Goal: Task Accomplishment & Management: Use online tool/utility

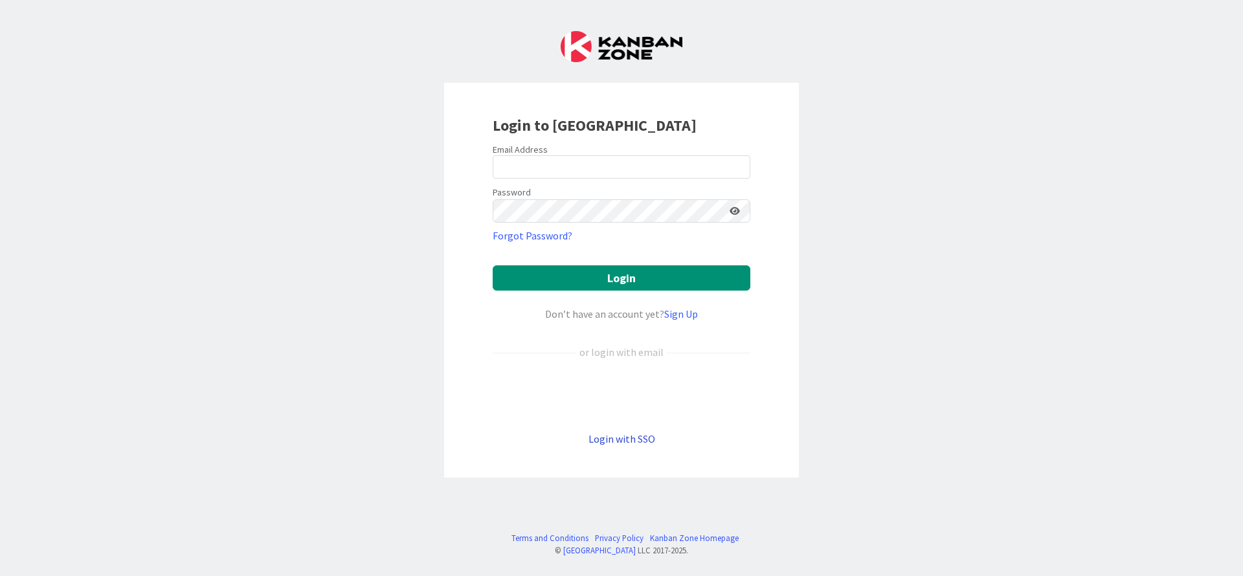
click at [610, 439] on link "Login with SSO" at bounding box center [621, 438] width 67 height 13
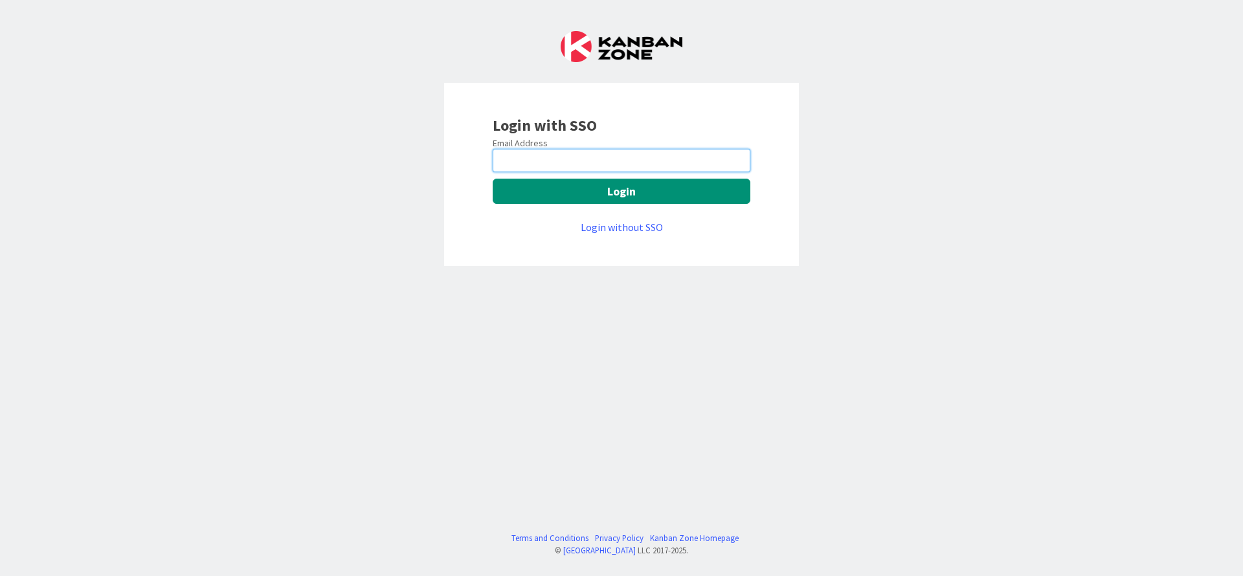
click at [572, 155] on input "email" at bounding box center [622, 160] width 258 height 23
type input "[PERSON_NAME][EMAIL_ADDRESS][PERSON_NAME][DOMAIN_NAME]"
click at [564, 210] on div "Email Address [PERSON_NAME][EMAIL_ADDRESS][PERSON_NAME][DOMAIN_NAME] Login Logi…" at bounding box center [622, 186] width 258 height 98
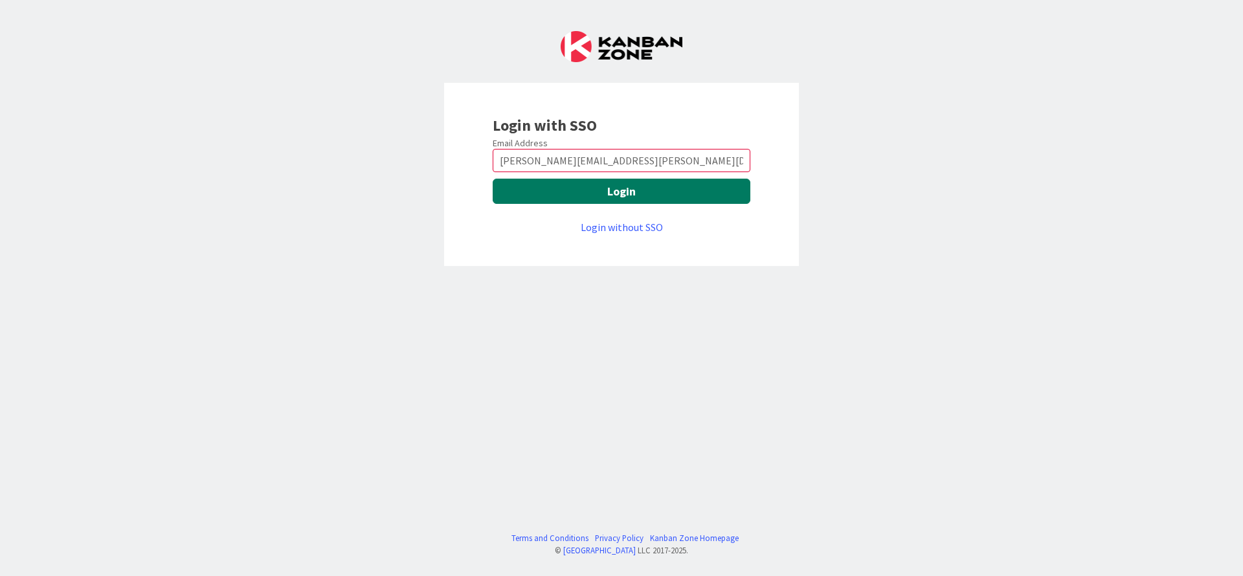
click at [561, 198] on button "Login" at bounding box center [622, 191] width 258 height 25
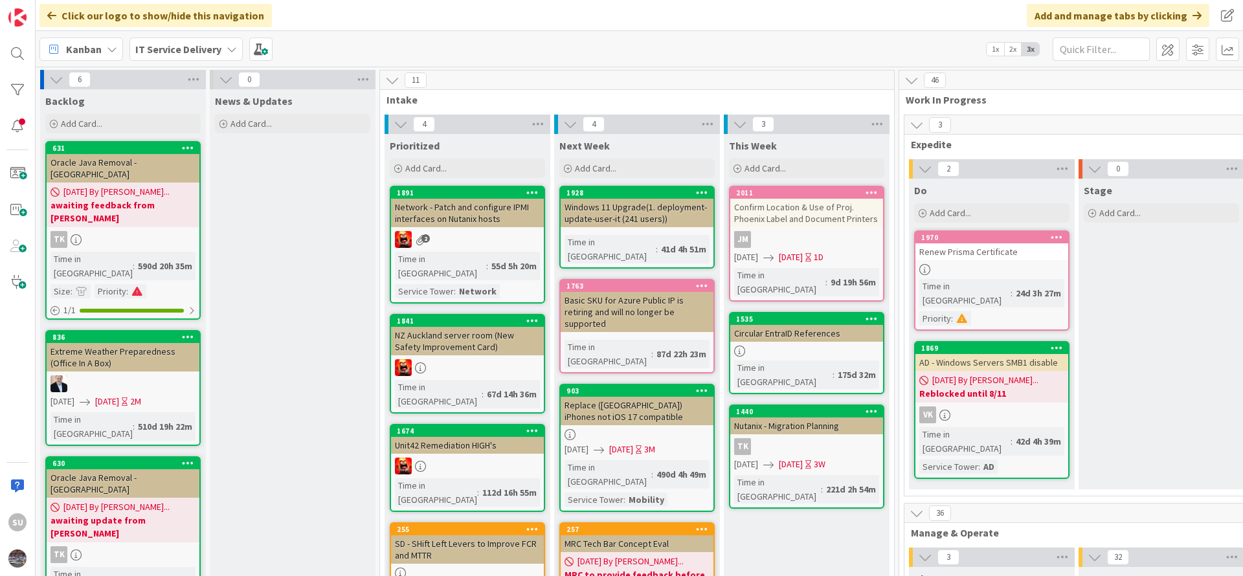
click at [477, 243] on div "2" at bounding box center [467, 239] width 153 height 17
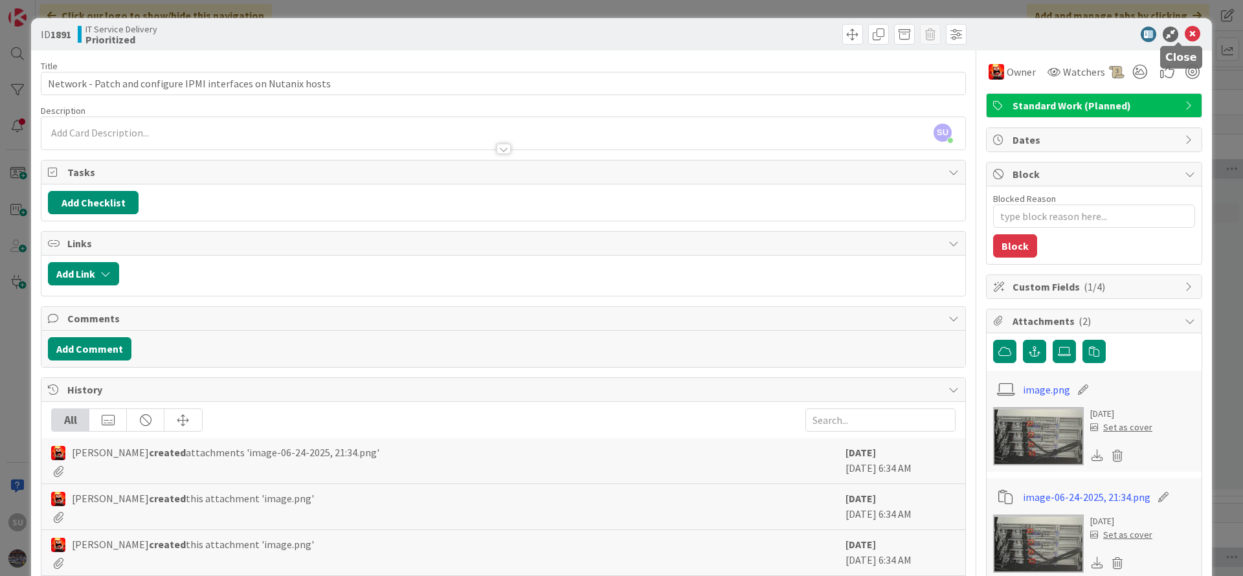
click at [1185, 33] on icon at bounding box center [1193, 35] width 16 height 16
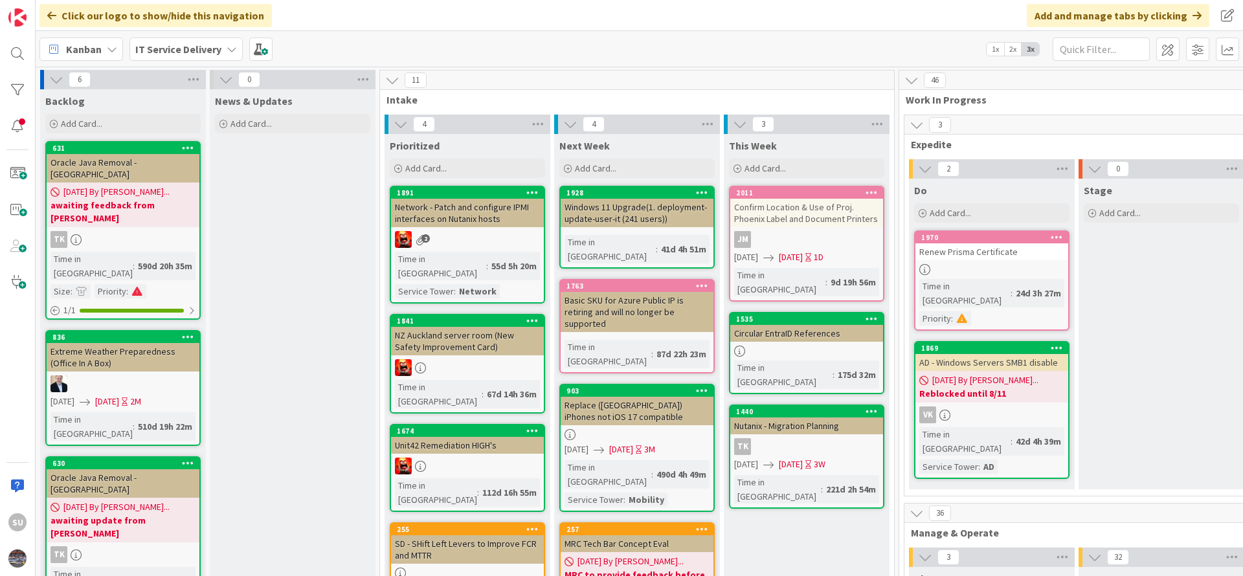
click at [471, 238] on div "2" at bounding box center [467, 239] width 153 height 17
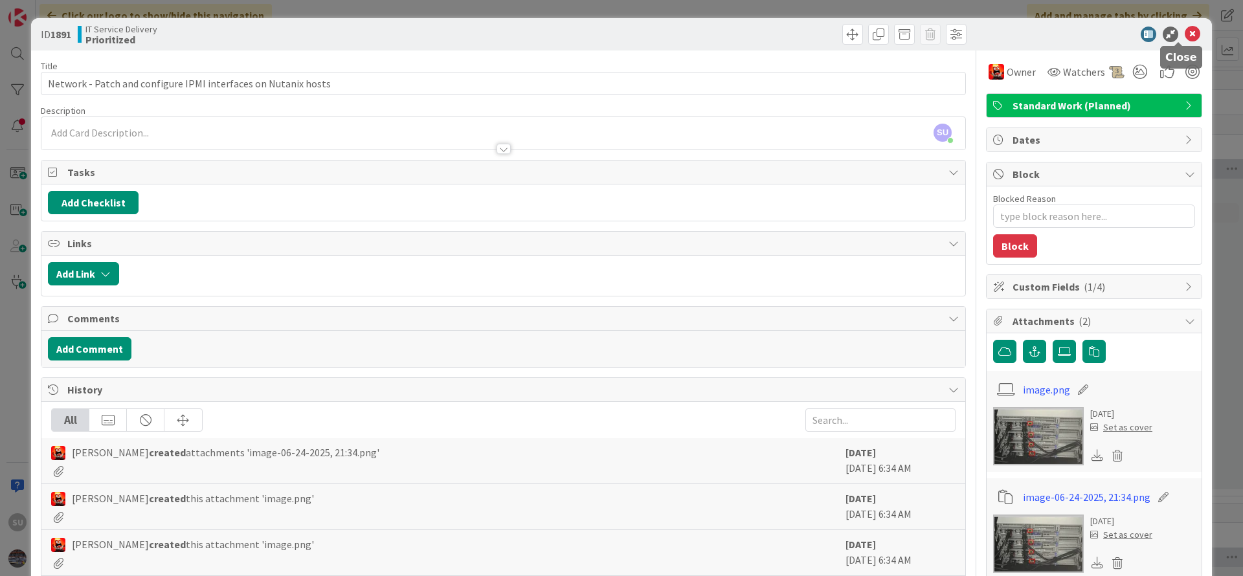
click at [1185, 33] on icon at bounding box center [1193, 35] width 16 height 16
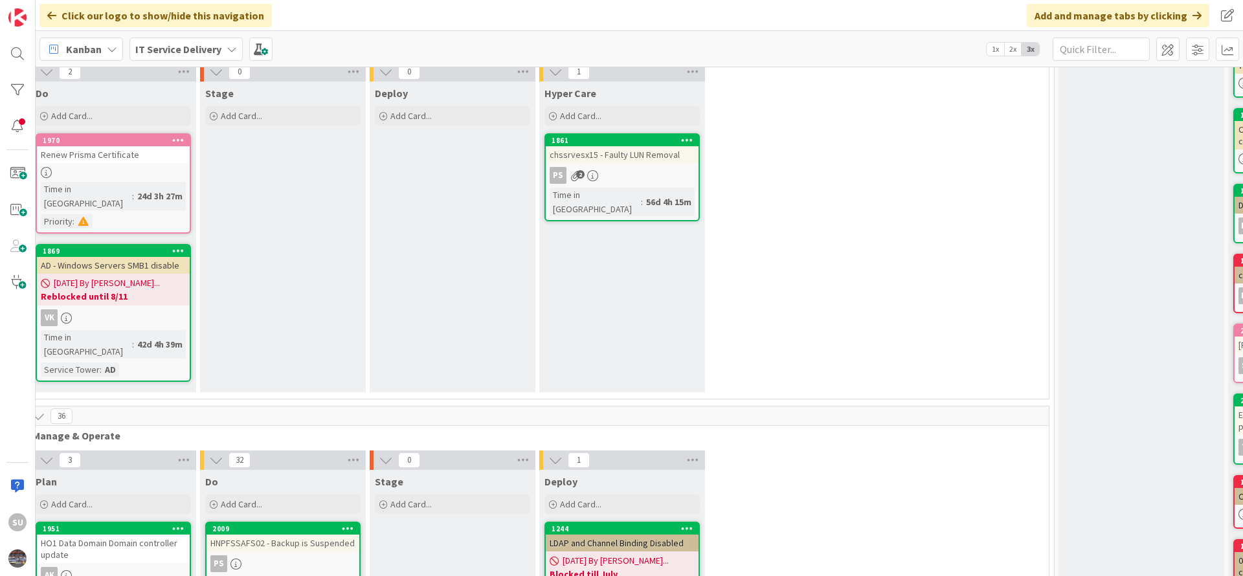
scroll to position [97, 886]
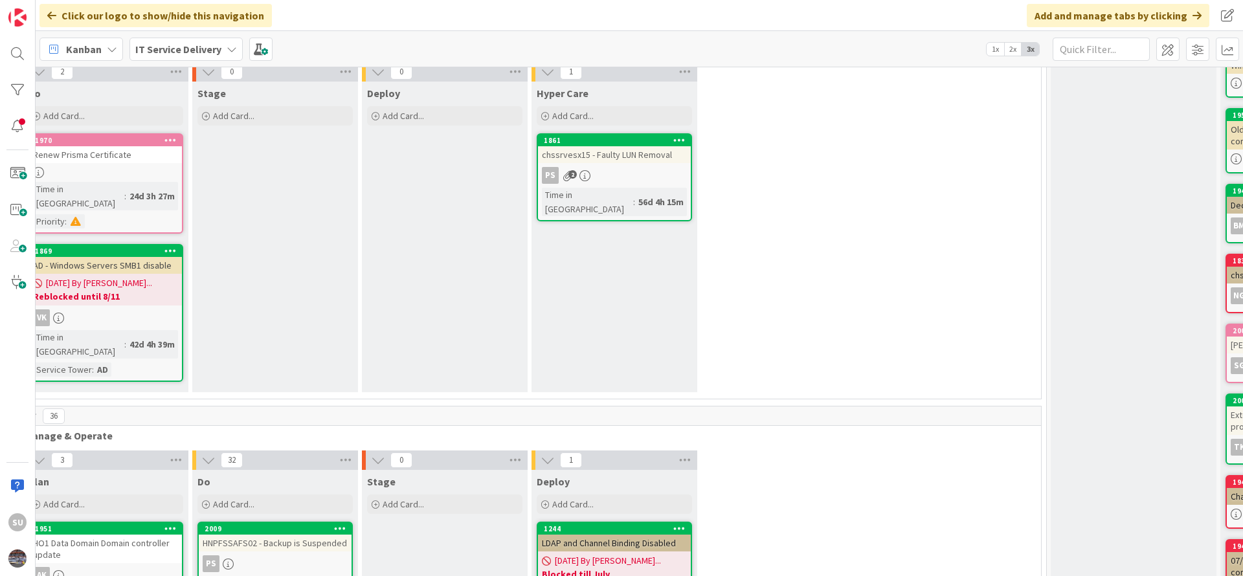
click at [618, 169] on div "PS 2" at bounding box center [614, 175] width 153 height 17
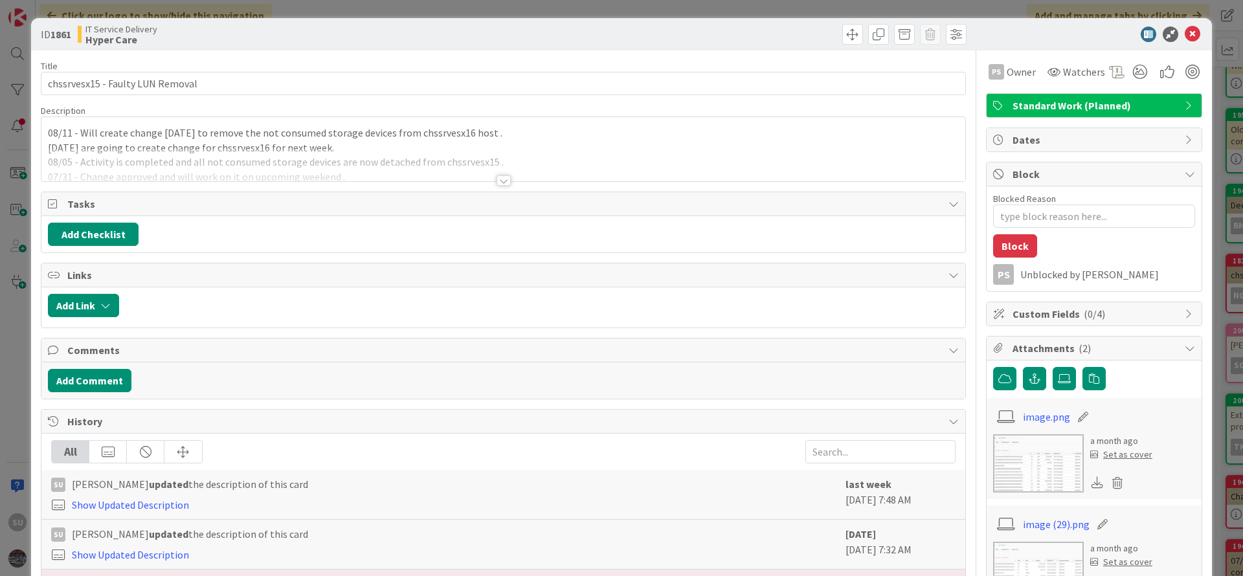
click at [500, 182] on div at bounding box center [503, 180] width 14 height 10
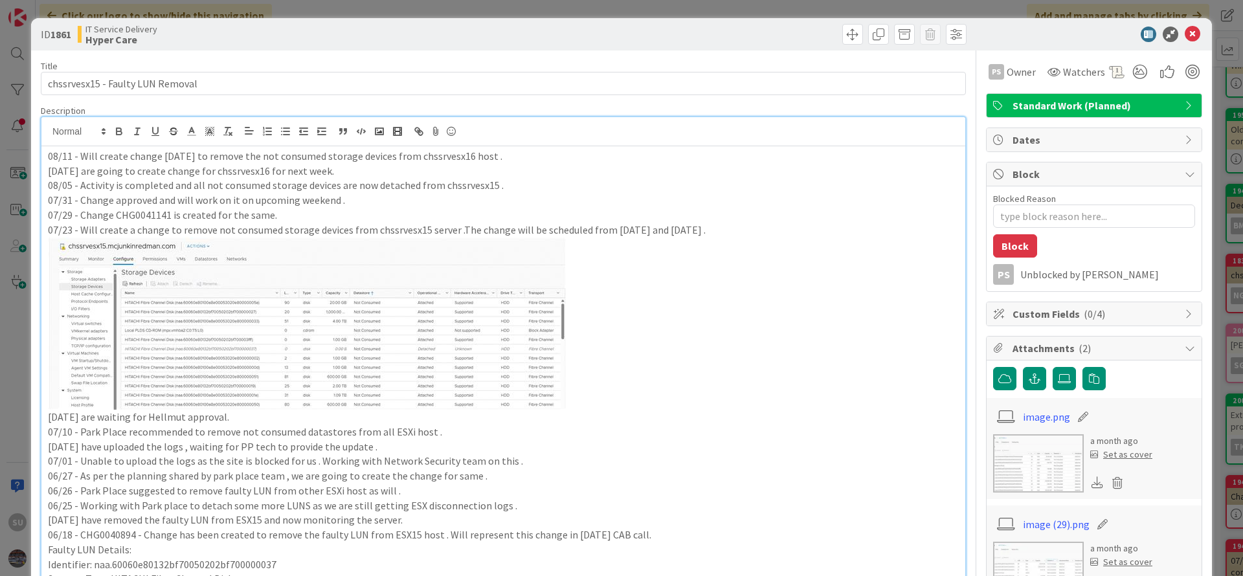
click at [45, 159] on div "08/11 - Will create change today to remove the not consumed storage devices fro…" at bounding box center [503, 402] width 924 height 512
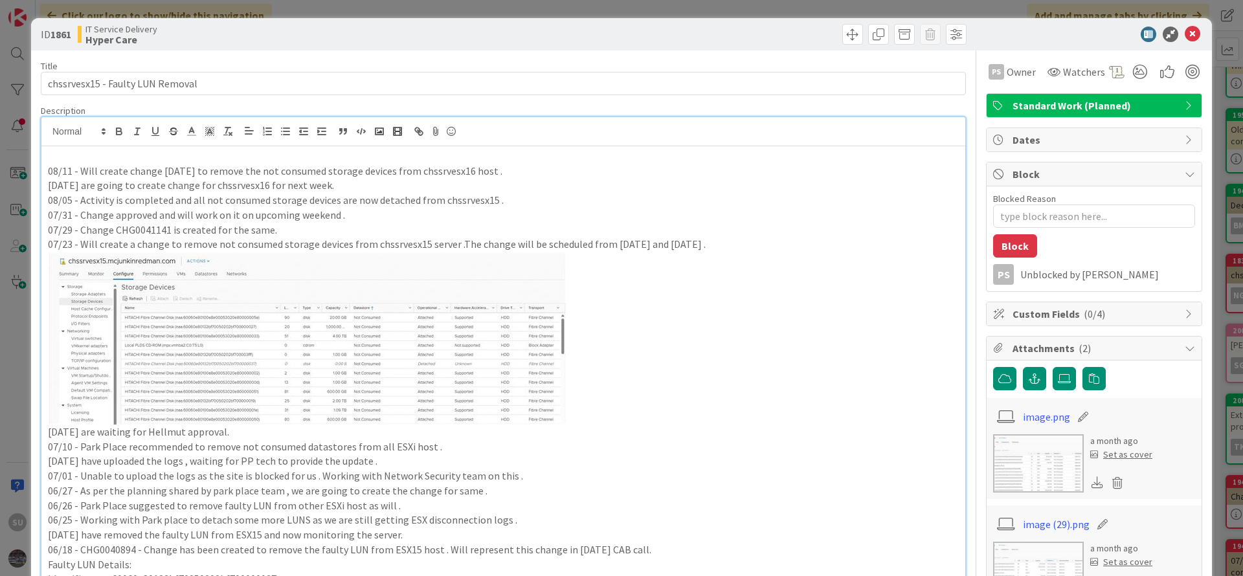
type textarea "x"
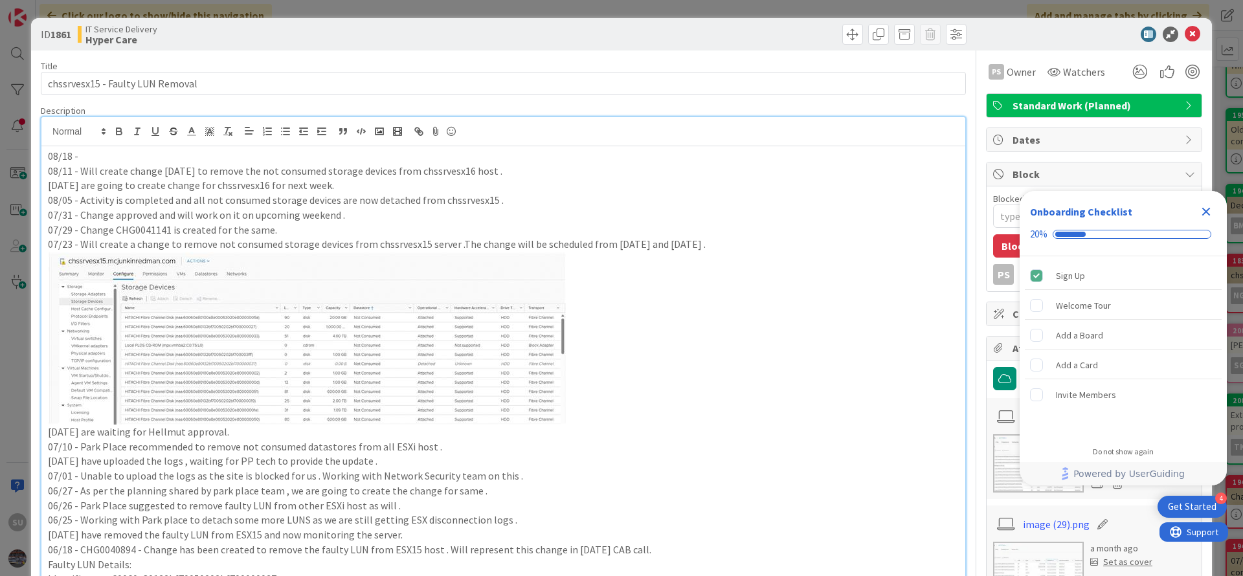
click at [87, 155] on p "08/18 -" at bounding box center [503, 156] width 911 height 15
drag, startPoint x: 342, startPoint y: 243, endPoint x: 221, endPoint y: 239, distance: 121.1
click at [212, 244] on p "07/23 - Will create a change to remove not consumed storage devices from chssrv…" at bounding box center [503, 244] width 911 height 15
copy p "not consumed storage devices"
drag, startPoint x: 238, startPoint y: 158, endPoint x: 319, endPoint y: 156, distance: 81.6
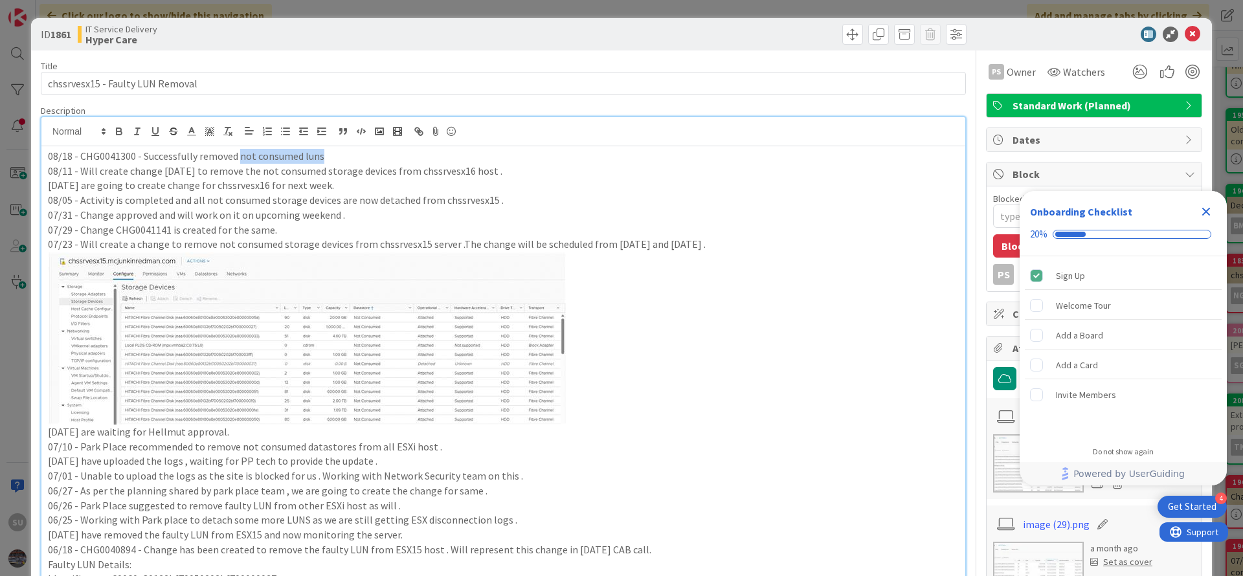
click at [319, 156] on p "08/18 - CHG0041300 - Successfully removed not consumed luns" at bounding box center [503, 156] width 911 height 15
drag, startPoint x: 405, startPoint y: 170, endPoint x: 478, endPoint y: 172, distance: 72.5
click at [478, 172] on p "08/11 - Will create change today to remove the not consumed storage devices fro…" at bounding box center [503, 171] width 911 height 15
click at [399, 152] on p "08/18 - CHG0041300 - Successfully removed not consumed storage devices in" at bounding box center [503, 156] width 911 height 15
click at [378, 159] on p "08/18 - CHG0041300 - Successfully removed not consumed storage devices in not c…" at bounding box center [503, 156] width 911 height 15
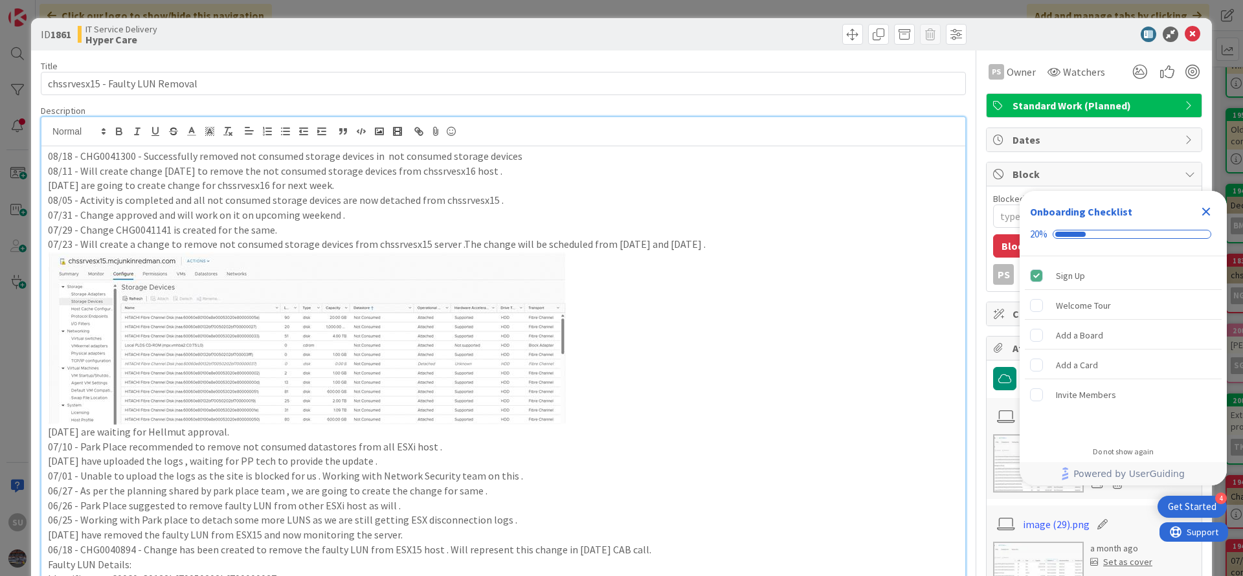
click at [381, 158] on p "08/18 - CHG0041300 - Successfully removed not consumed storage devices in not c…" at bounding box center [503, 156] width 911 height 15
click at [463, 197] on p "08/05 - Activity is completed and all not consumed storage devices are now deta…" at bounding box center [503, 200] width 911 height 15
drag, startPoint x: 405, startPoint y: 167, endPoint x: 478, endPoint y: 167, distance: 73.8
click at [478, 167] on p "08/11 - Will create change today to remove the not consumed storage devices fro…" at bounding box center [503, 171] width 911 height 15
copy p "chssrvesx16 host"
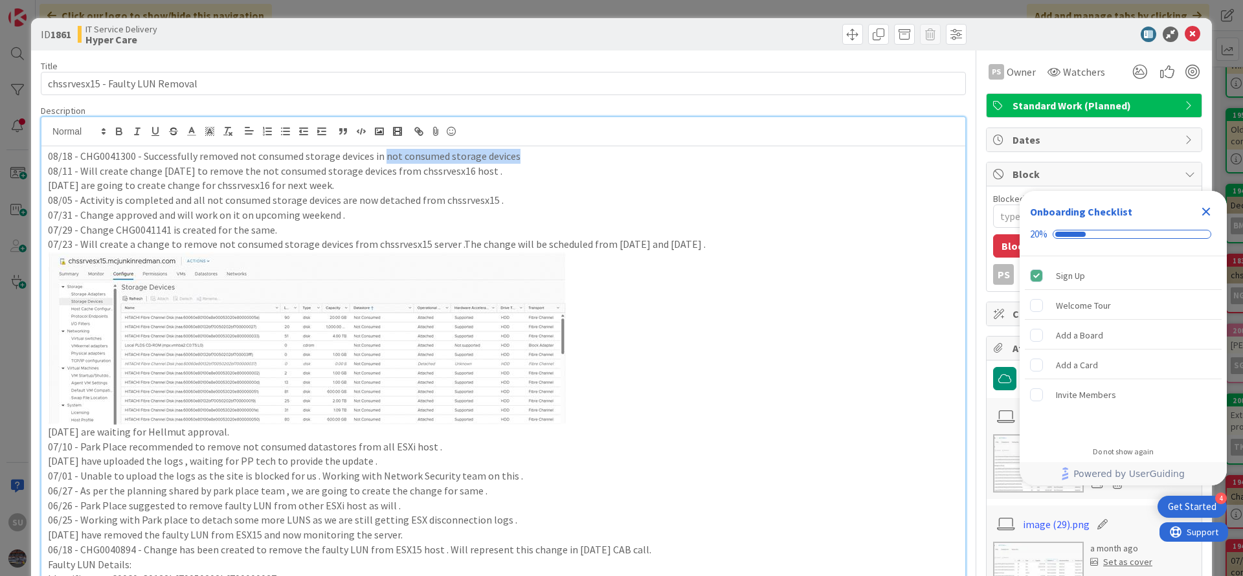
drag, startPoint x: 381, startPoint y: 154, endPoint x: 515, endPoint y: 156, distance: 134.0
click at [515, 156] on p "08/18 - CHG0041300 - Successfully removed not consumed storage devices in not c…" at bounding box center [503, 156] width 911 height 15
click at [1185, 32] on icon at bounding box center [1193, 35] width 16 height 16
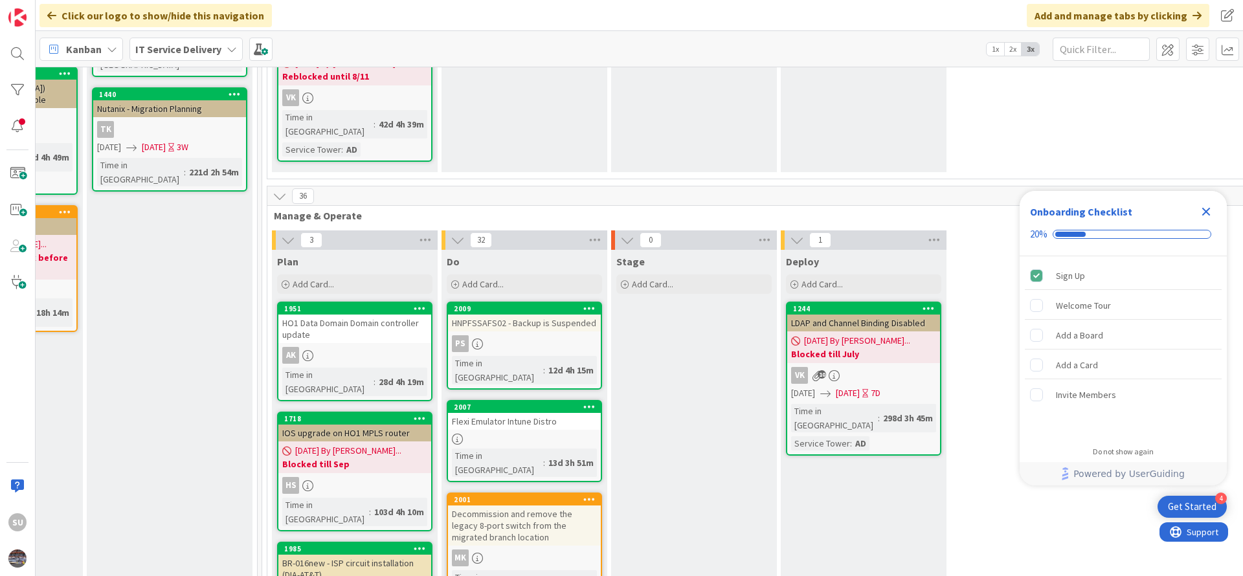
scroll to position [388, 637]
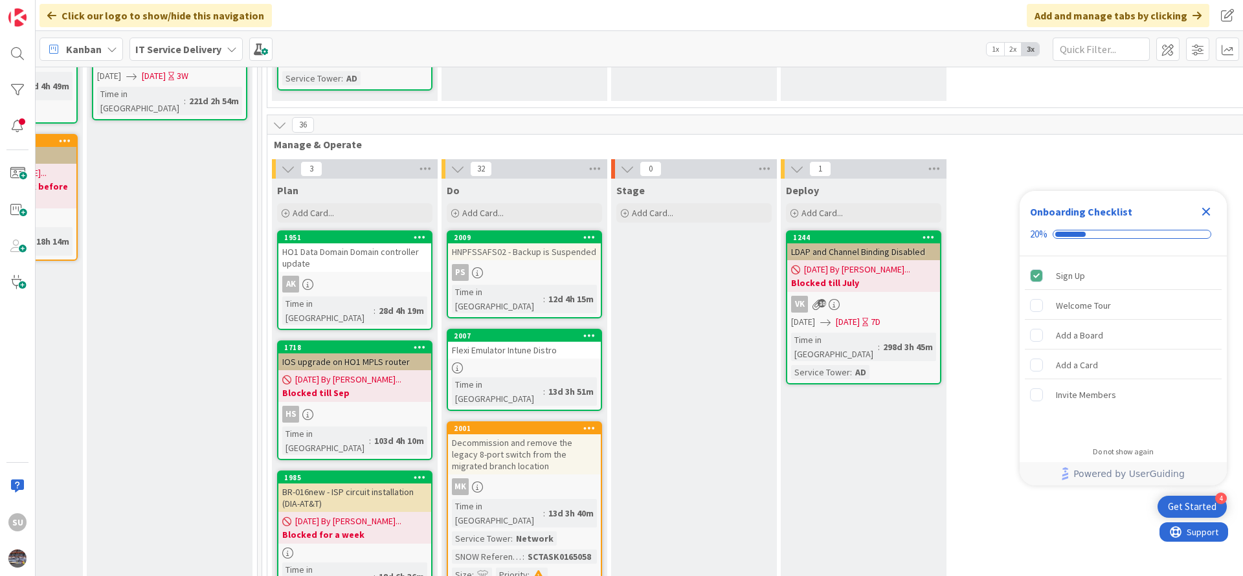
click at [538, 264] on div "PS" at bounding box center [524, 272] width 153 height 17
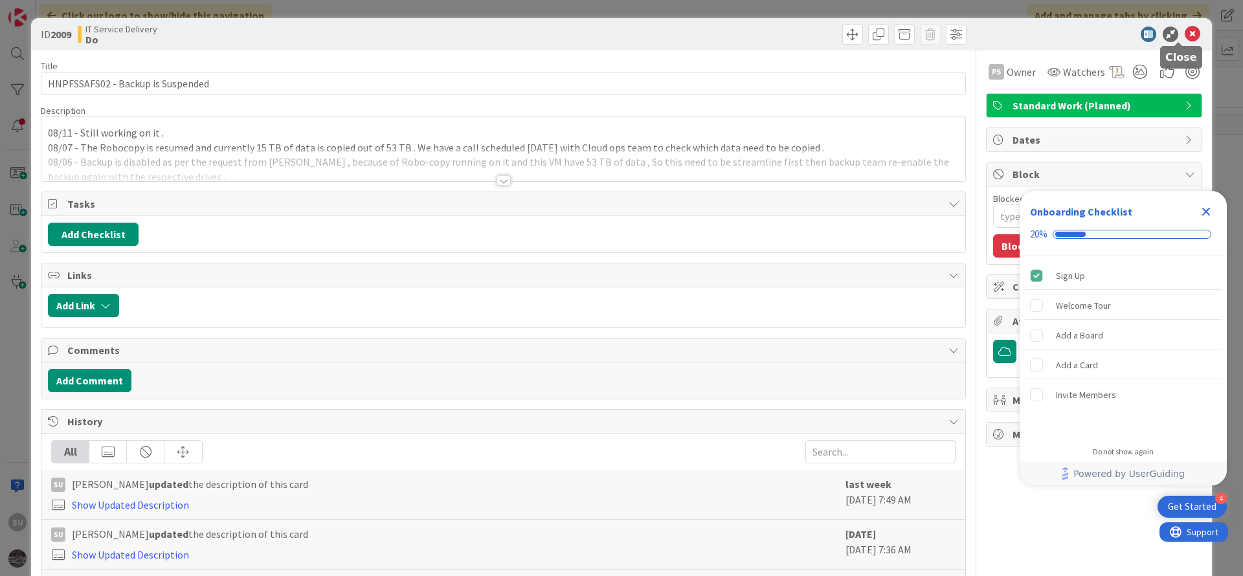
click at [1185, 36] on icon at bounding box center [1193, 35] width 16 height 16
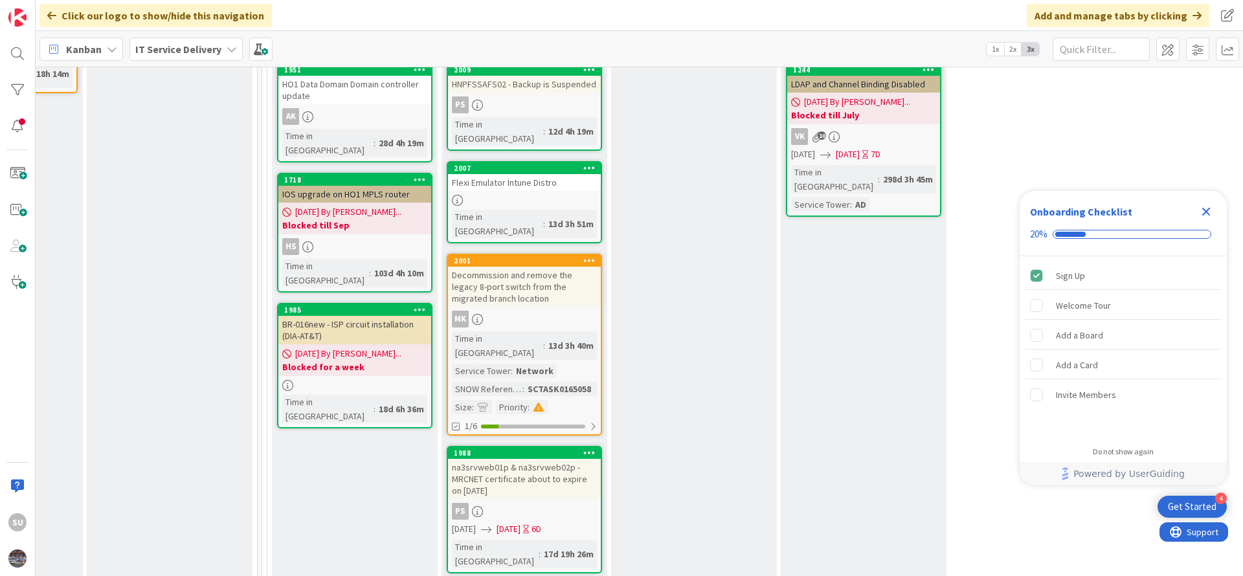
scroll to position [583, 637]
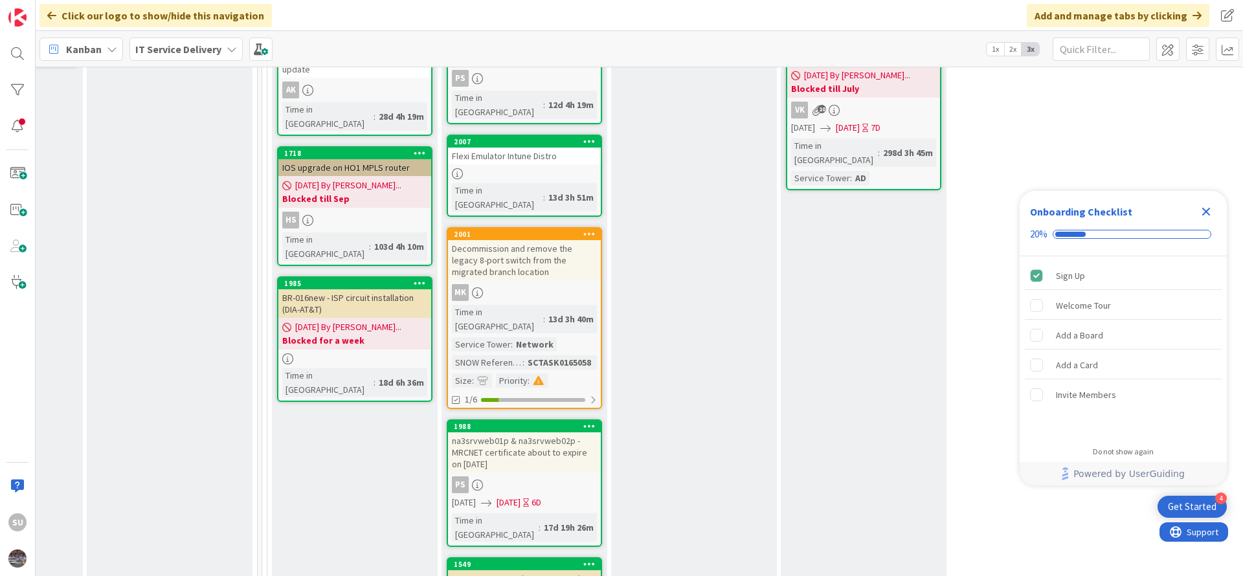
click at [530, 476] on div "PS" at bounding box center [524, 484] width 153 height 17
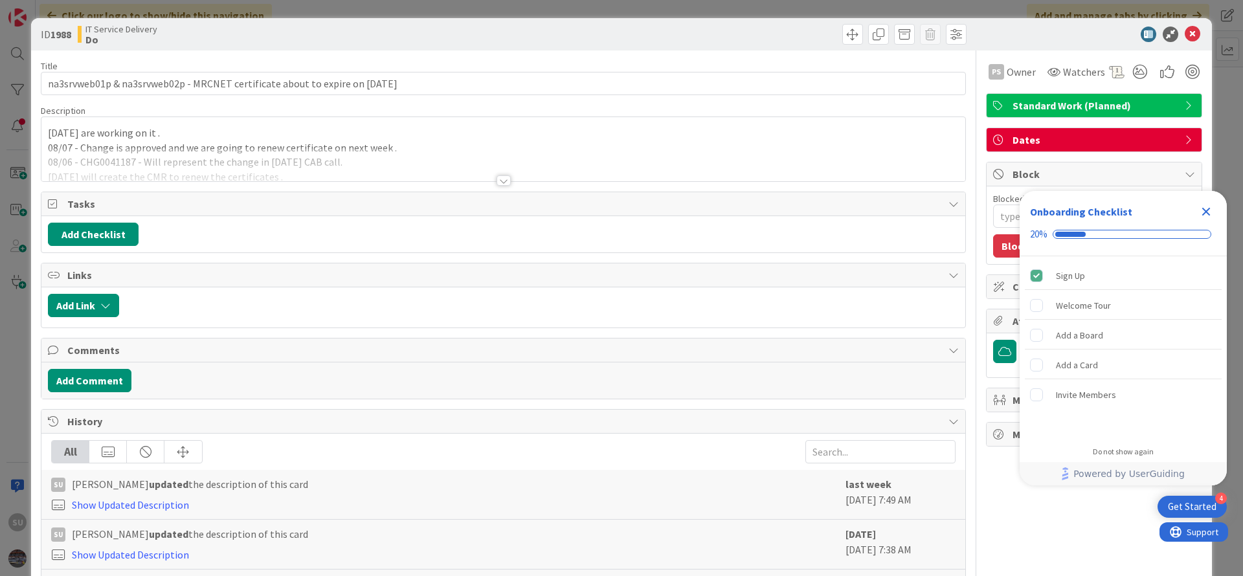
click at [496, 183] on div at bounding box center [503, 180] width 14 height 10
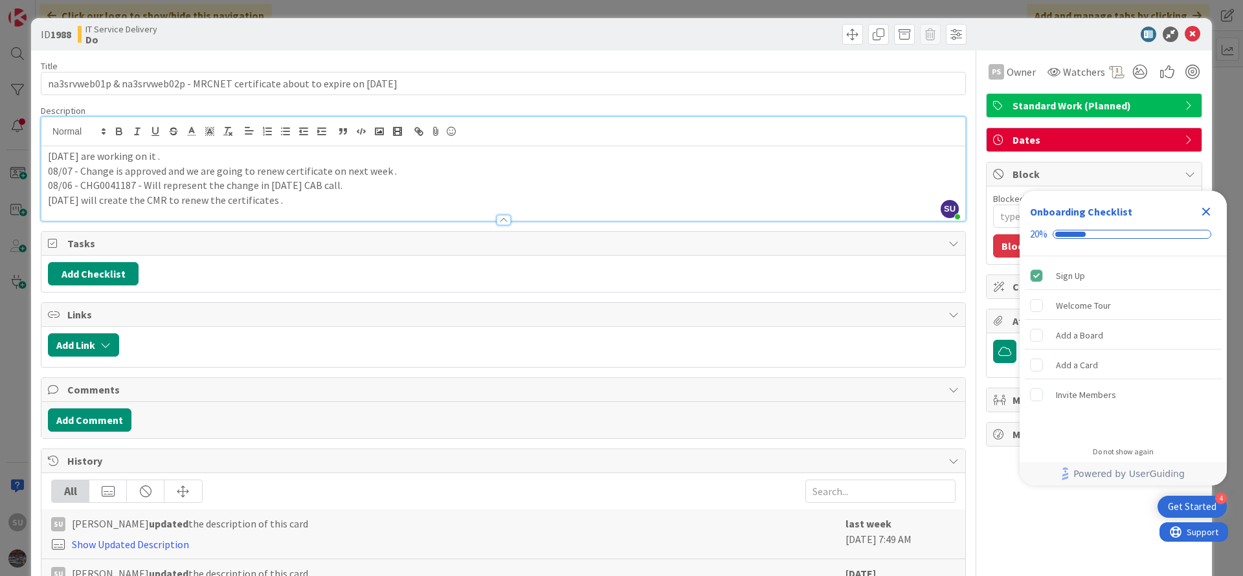
click at [46, 155] on div "08/11 - We are working on it . 08/07 - Change is approved and we are going to r…" at bounding box center [503, 183] width 924 height 74
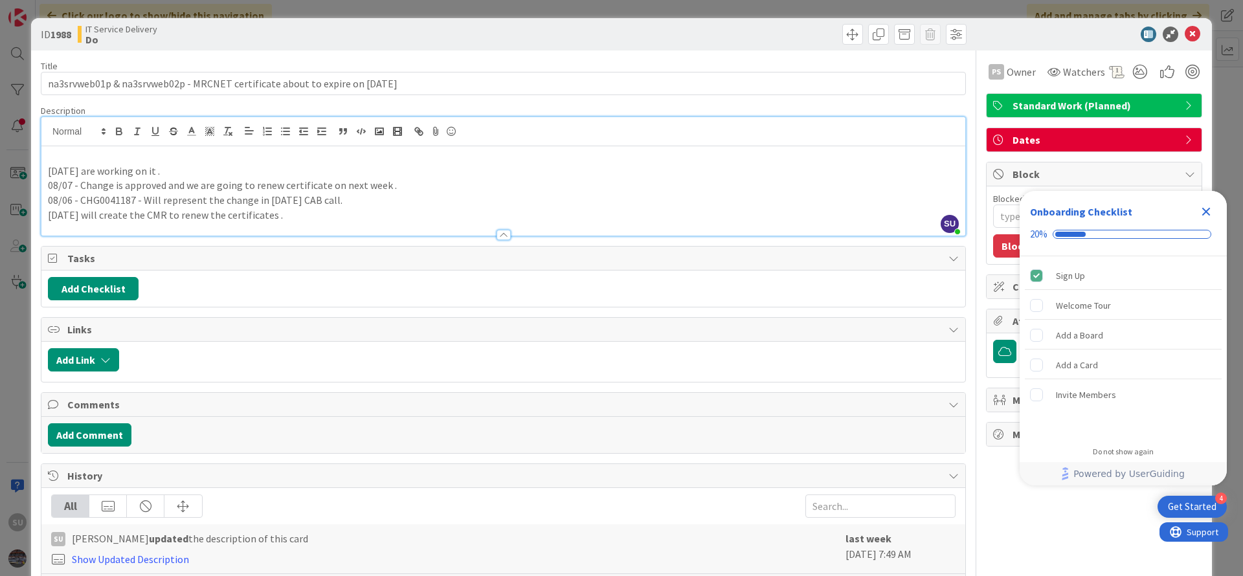
type textarea "x"
click at [210, 160] on p "08/18 - Due to to ongoing P1 call , certficate binding is" at bounding box center [503, 156] width 911 height 15
click at [293, 153] on p "08/18 - Due to to ongoing P1 call , certificate binding is" at bounding box center [503, 156] width 911 height 15
drag, startPoint x: 266, startPoint y: 154, endPoint x: 81, endPoint y: 154, distance: 185.1
click at [81, 154] on p "08/18 - Due to to ongoing P1 call , certificate binding is" at bounding box center [503, 156] width 911 height 15
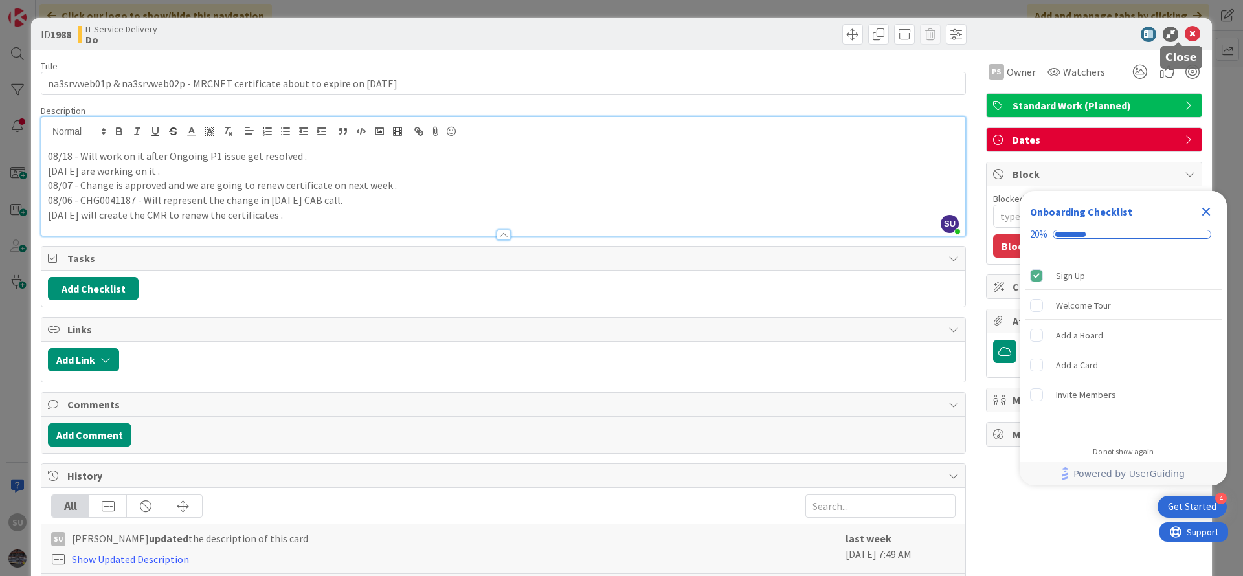
click at [1185, 30] on icon at bounding box center [1193, 35] width 16 height 16
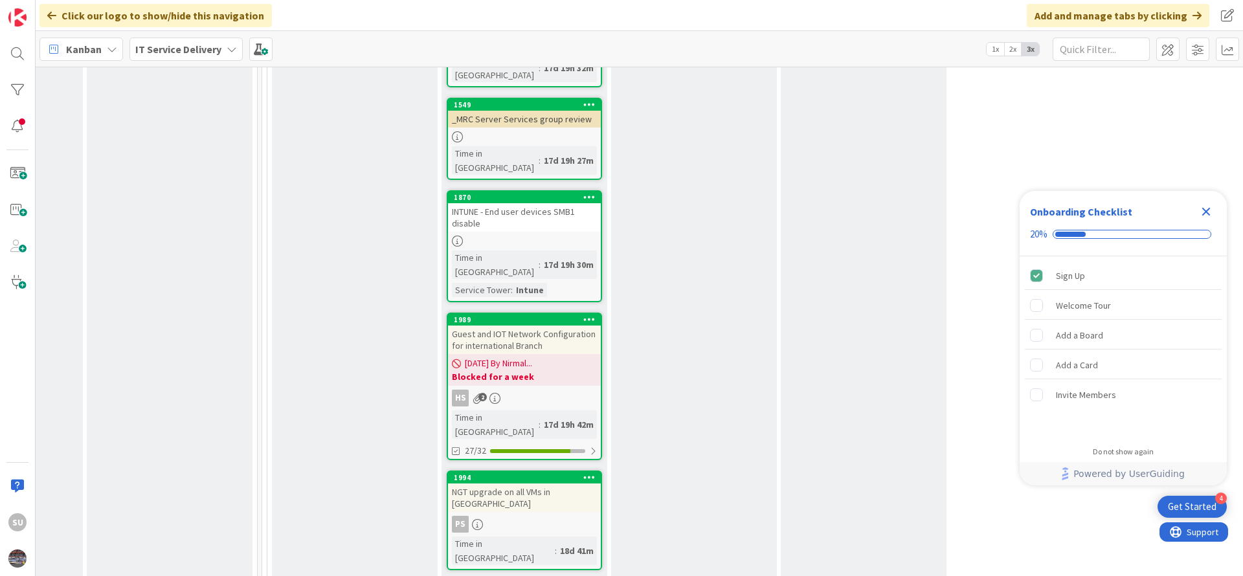
scroll to position [1068, 637]
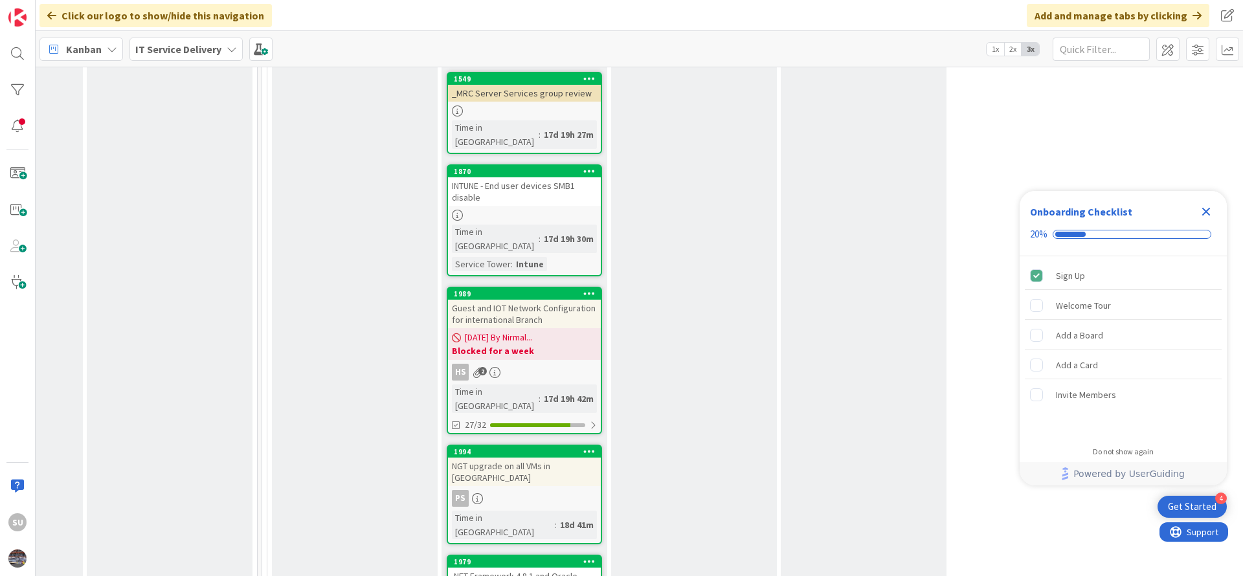
click at [557, 490] on div "PS" at bounding box center [524, 498] width 153 height 17
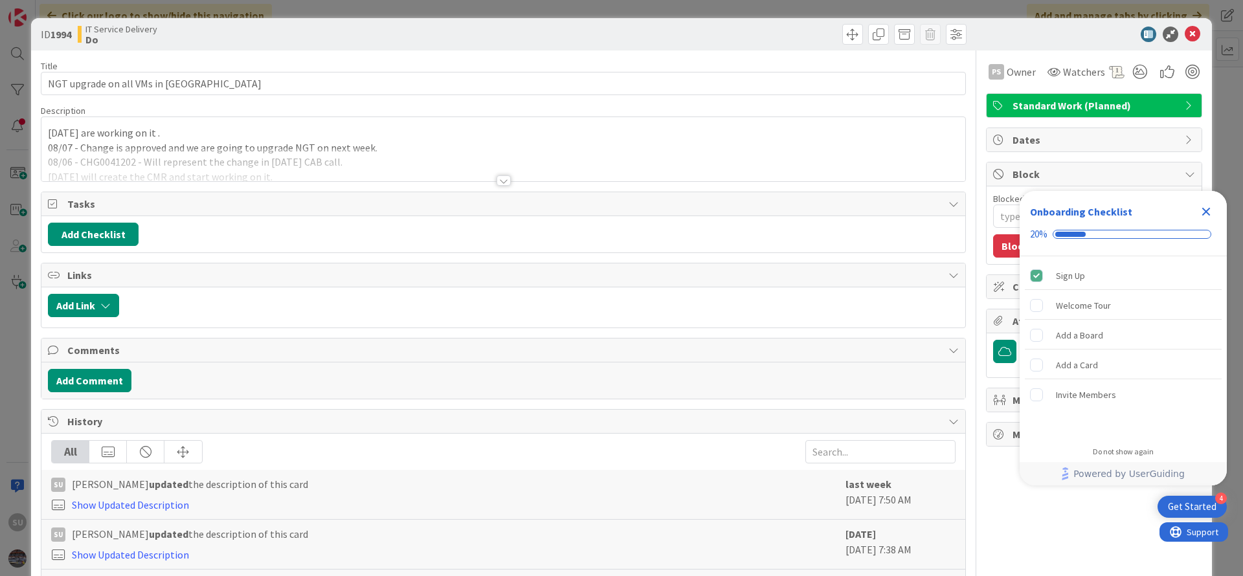
click at [496, 182] on div at bounding box center [503, 180] width 14 height 10
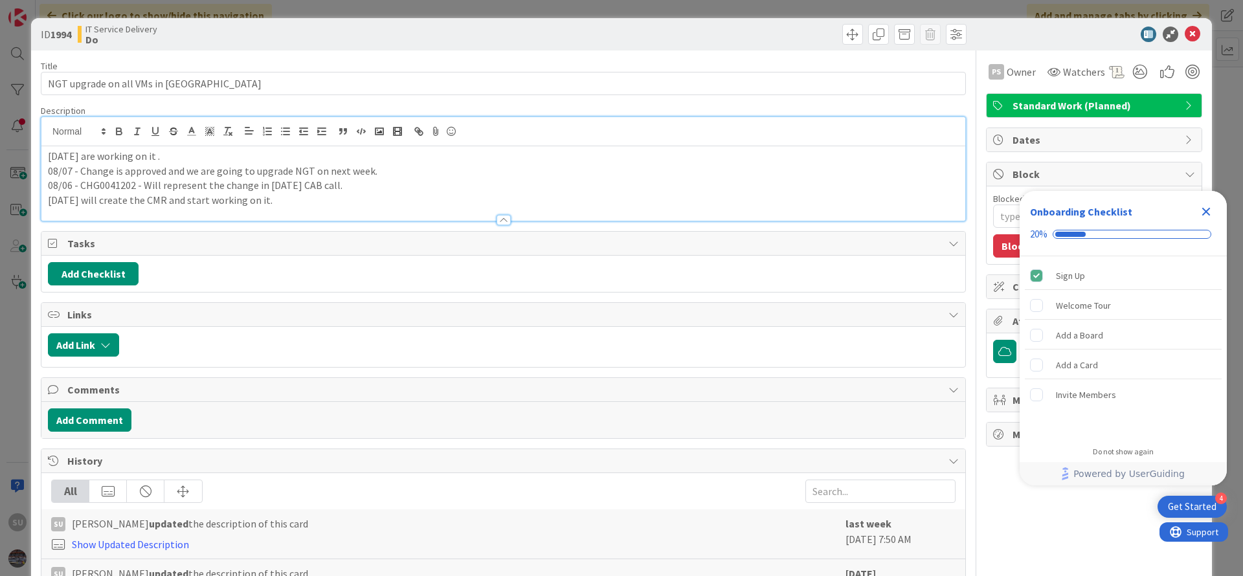
click at [46, 157] on div "08/11 - We are working on it . 08/07 - Change is approved and we are going to u…" at bounding box center [503, 183] width 924 height 74
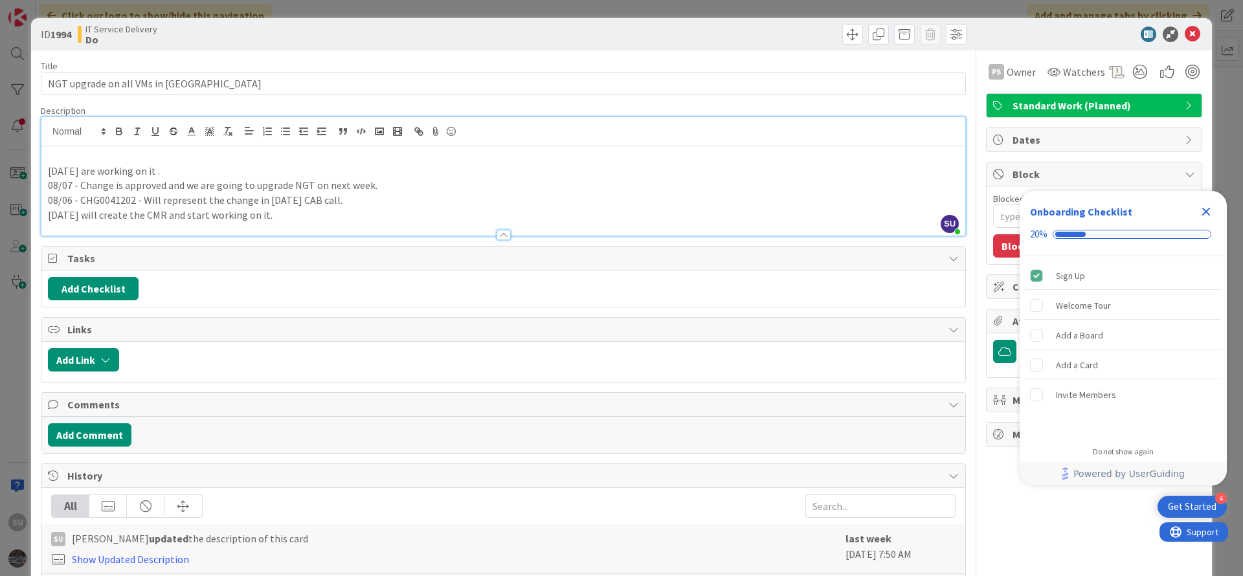
type textarea "x"
click at [107, 198] on p "08/06 - CHG0041202 - Will represent the change in today's CAB call." at bounding box center [503, 200] width 911 height 15
copy p "CHG0041202"
click at [99, 159] on p "08/18 -" at bounding box center [503, 156] width 911 height 15
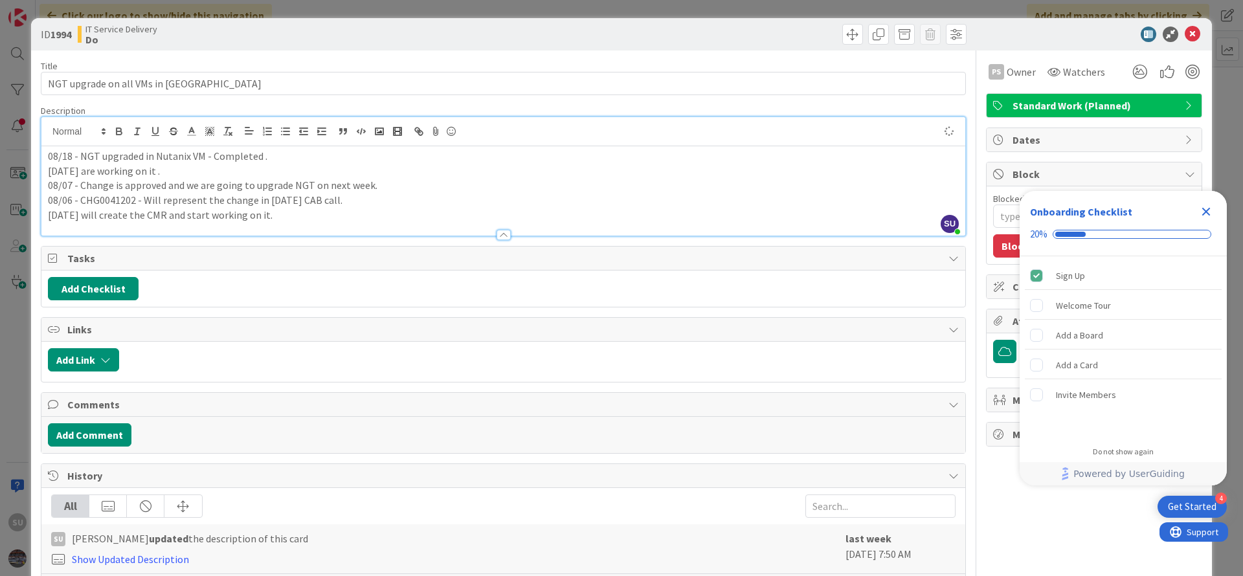
type textarea "x"
click at [1185, 35] on icon at bounding box center [1193, 35] width 16 height 16
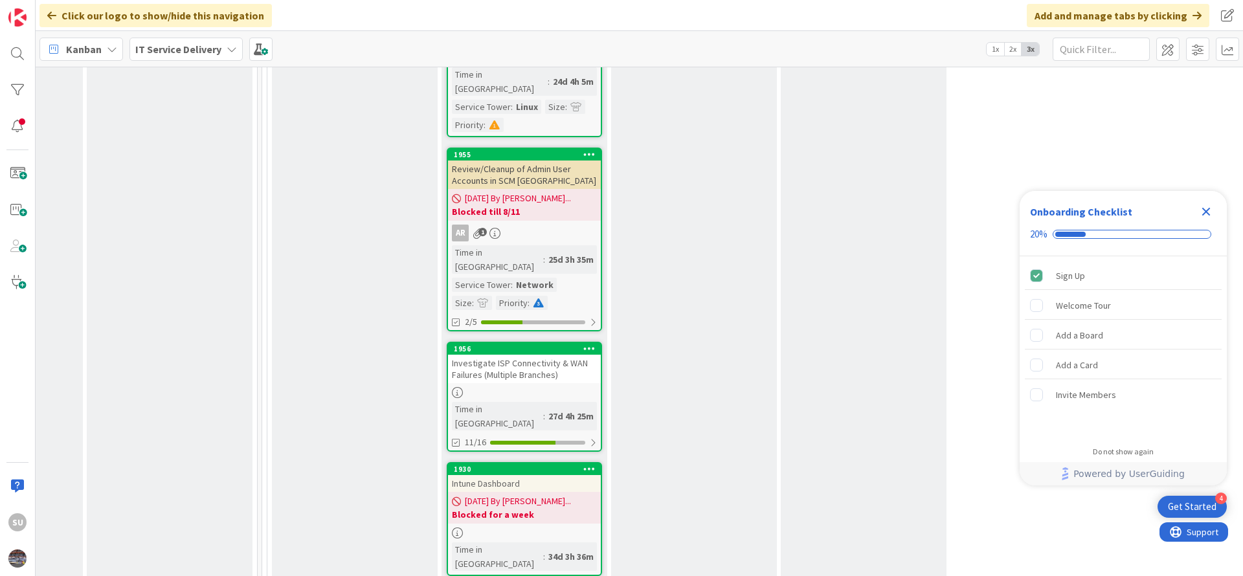
scroll to position [2233, 637]
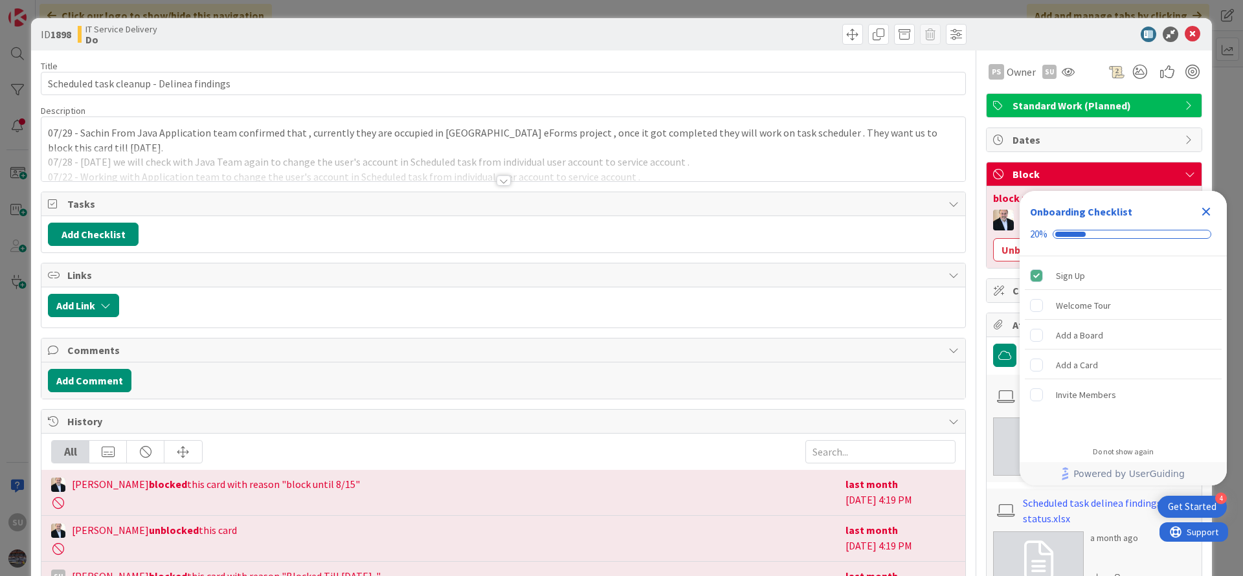
click at [500, 181] on div at bounding box center [503, 180] width 14 height 10
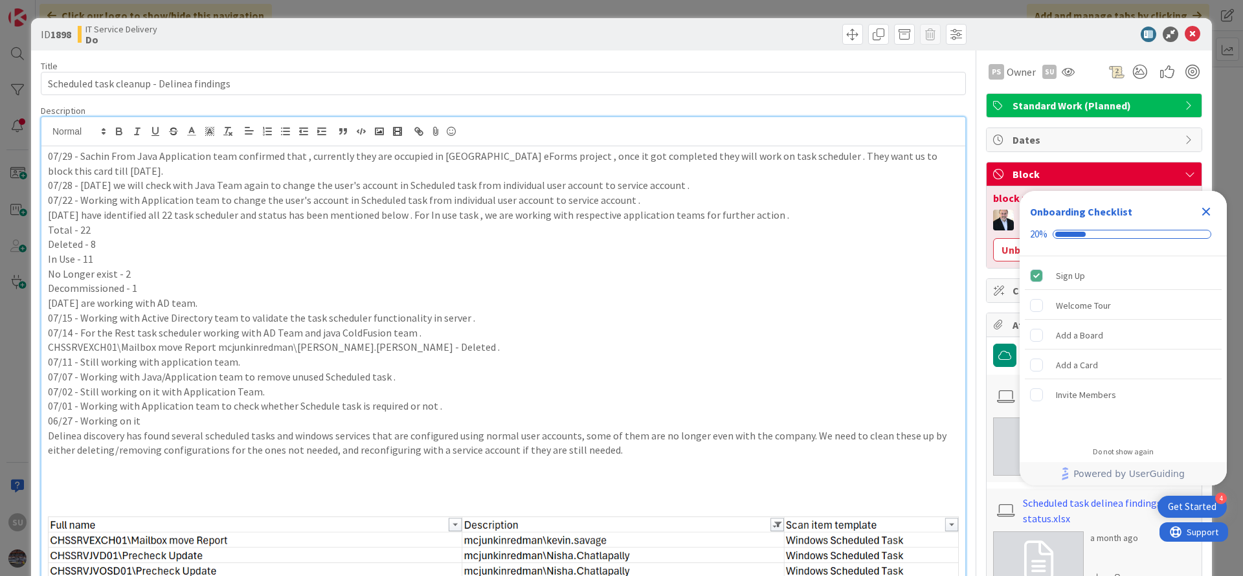
click at [45, 154] on div "07/29 - Sachin From Java Application team confirmed that , currently they are o…" at bounding box center [503, 514] width 924 height 736
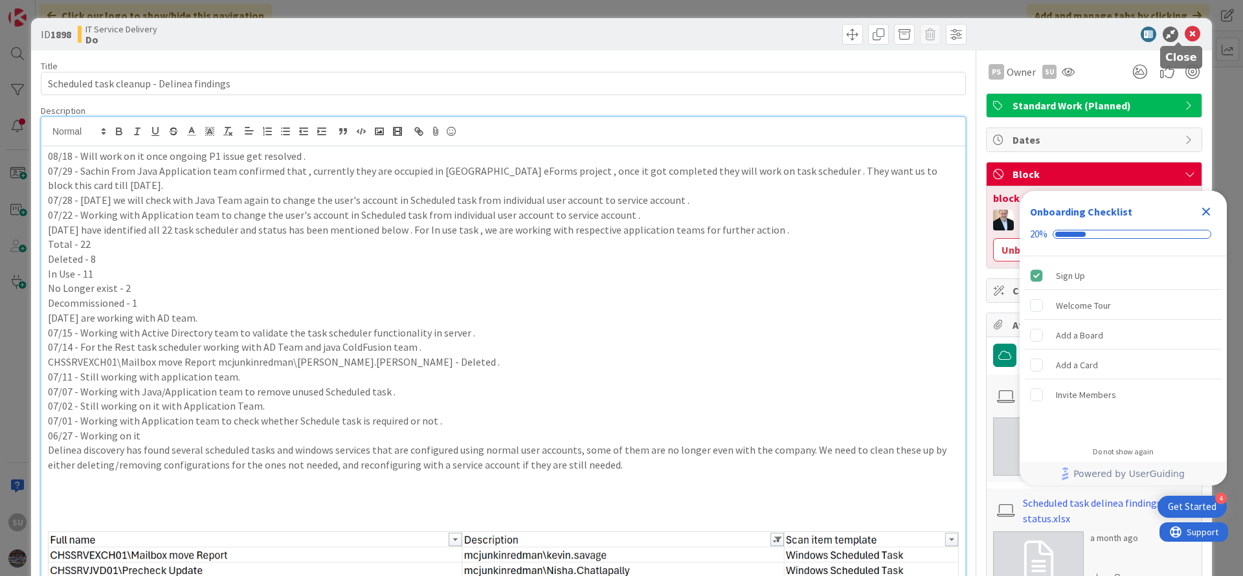
click at [1185, 34] on icon at bounding box center [1193, 35] width 16 height 16
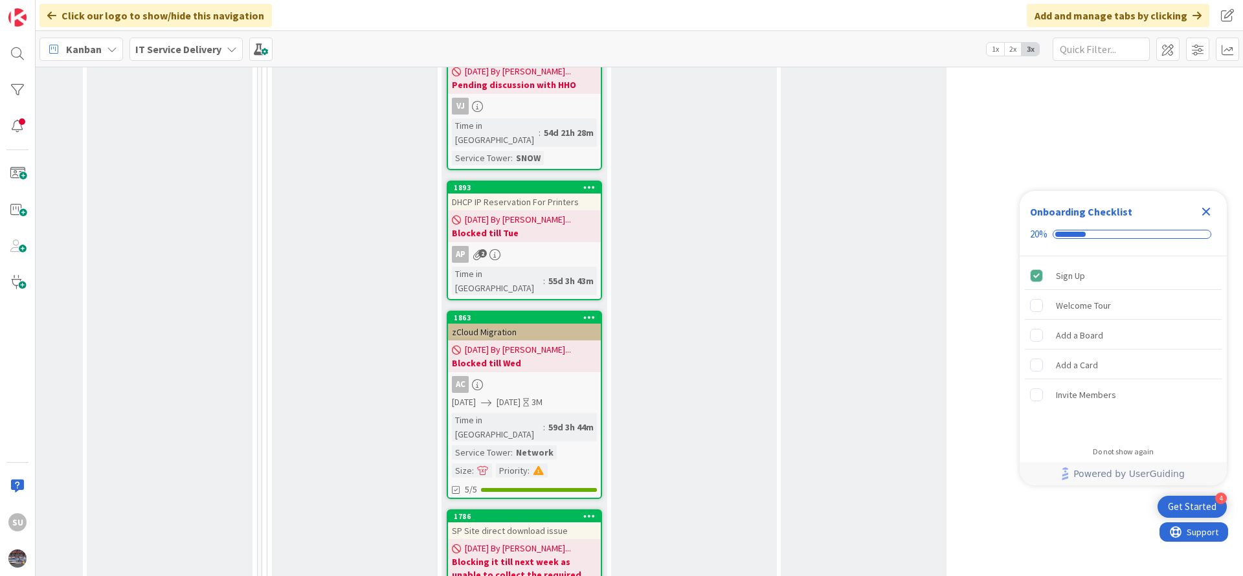
scroll to position [3204, 637]
